Goal: Check status: Check status

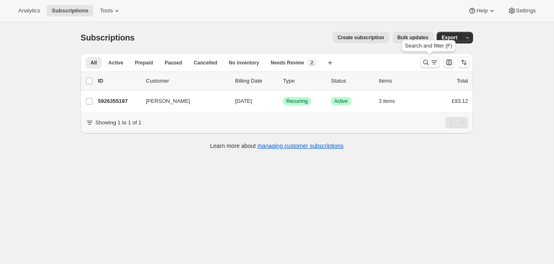
click at [424, 61] on icon "Search and filter results" at bounding box center [425, 62] width 8 height 8
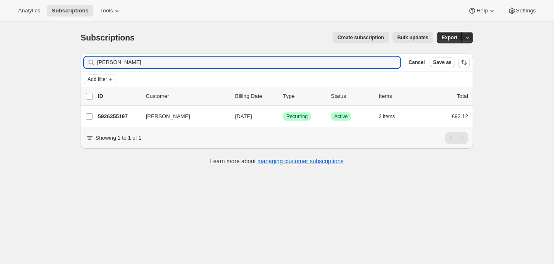
drag, startPoint x: 144, startPoint y: 59, endPoint x: 78, endPoint y: 50, distance: 67.1
click at [78, 50] on div "Filter subscribers [PERSON_NAME] Clear Cancel Save as Add filter 0 selected Upd…" at bounding box center [273, 110] width 399 height 127
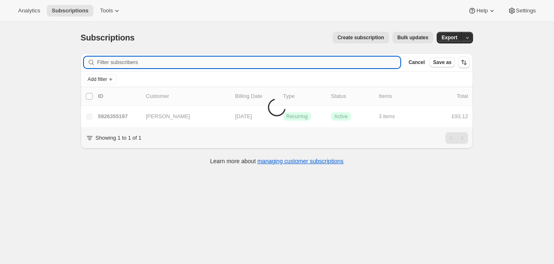
click at [104, 62] on input "Filter subscribers" at bounding box center [248, 63] width 303 height 12
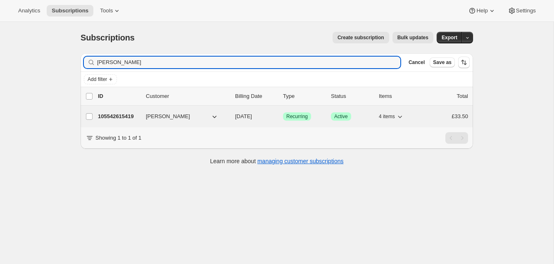
type input "[PERSON_NAME]"
click at [110, 114] on p "105542615419" at bounding box center [118, 116] width 41 height 8
